Goal: Task Accomplishment & Management: Manage account settings

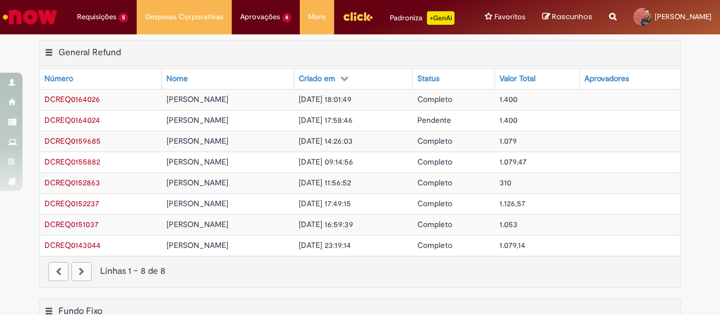
scroll to position [56, 0]
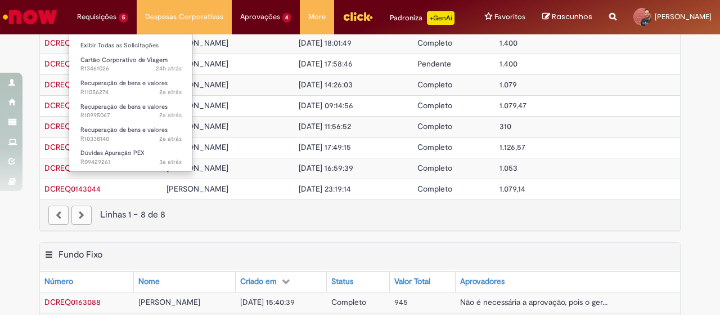
click at [96, 24] on li "Requisições 5 Exibir Todas as Solicitações Cartão Corporativo de Viagem 24h atr…" at bounding box center [103, 17] width 68 height 34
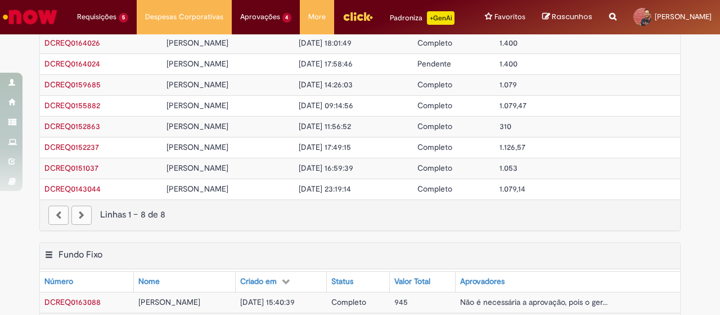
click at [46, 15] on img "Ir para a Homepage" at bounding box center [30, 17] width 58 height 23
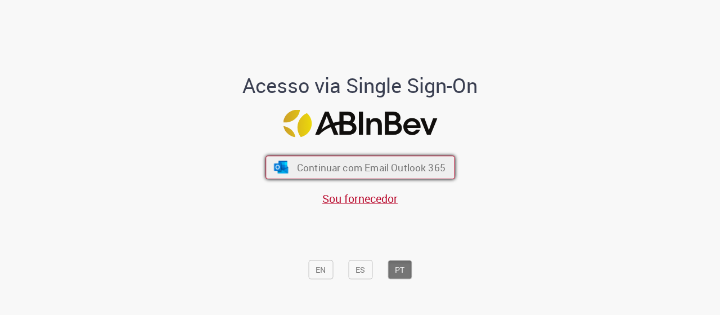
click at [394, 166] on span "Continuar com Email Outlook 365" at bounding box center [371, 166] width 149 height 13
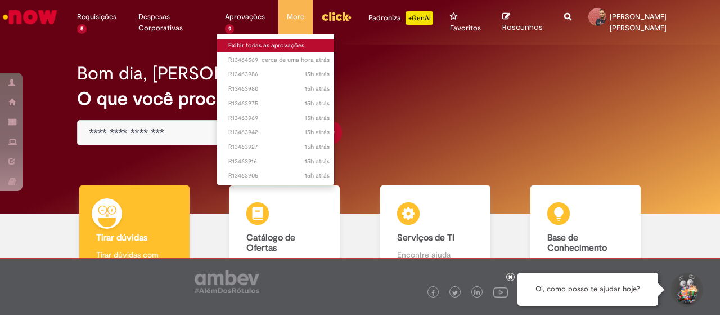
click at [259, 48] on link "Exibir todas as aprovações" at bounding box center [279, 45] width 124 height 12
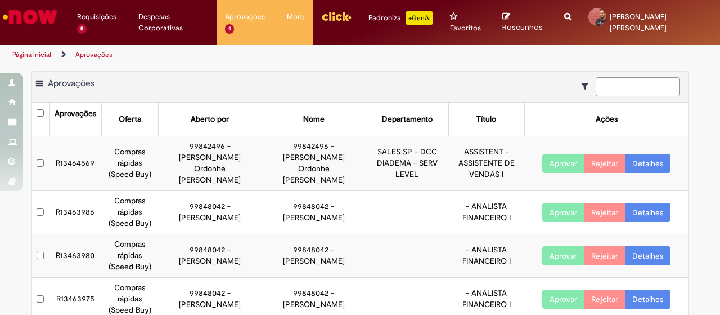
click at [545, 203] on button "Aprovar" at bounding box center [564, 212] width 42 height 19
click at [545, 246] on button "Aprovar" at bounding box center [564, 255] width 42 height 19
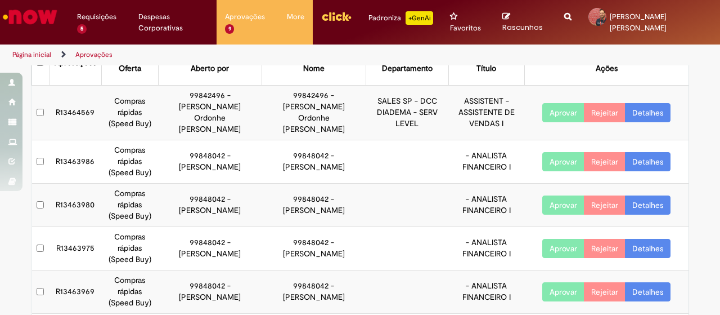
scroll to position [113, 0]
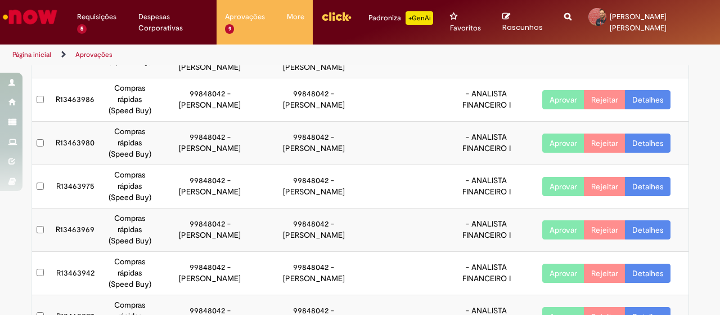
click at [547, 179] on button "Aprovar" at bounding box center [564, 186] width 42 height 19
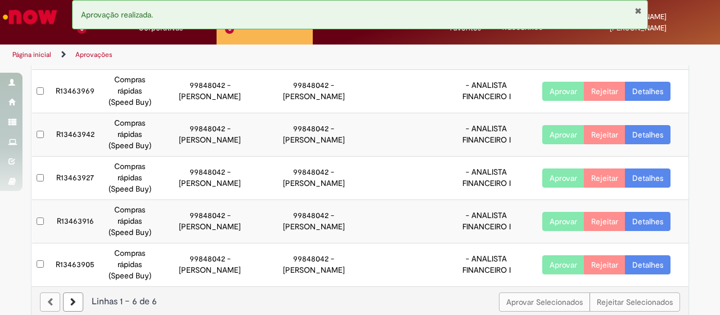
scroll to position [0, 0]
